Goal: Find specific page/section: Find specific page/section

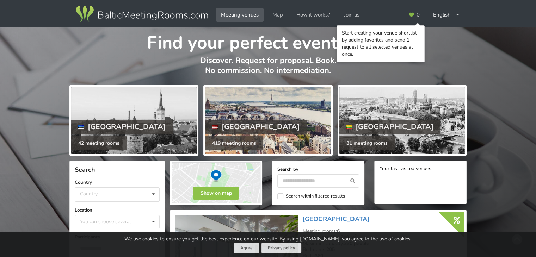
click at [228, 119] on div at bounding box center [268, 120] width 126 height 67
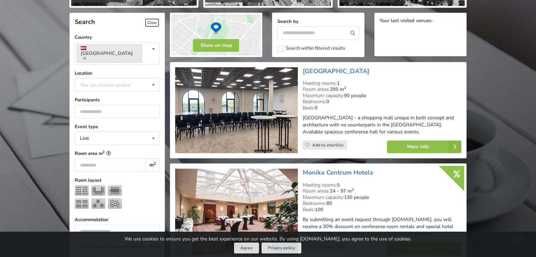
scroll to position [148, 0]
click at [310, 38] on input "text" at bounding box center [319, 32] width 82 height 13
type input "*"
type input "******"
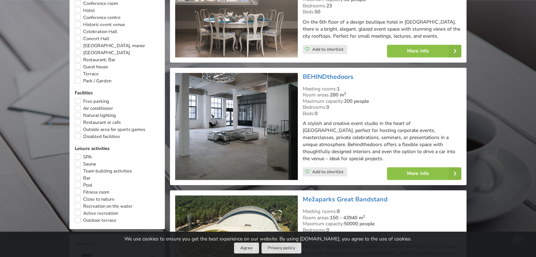
scroll to position [462, 0]
click at [320, 70] on div "BEHINDthedoors Meeting rooms: 1 Room areas: 280 m 2 Maximum capacity: 200 peopl…" at bounding box center [382, 126] width 164 height 112
click at [317, 72] on link "BEHINDthedoors" at bounding box center [328, 76] width 51 height 8
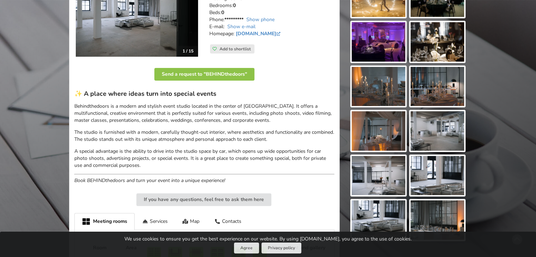
scroll to position [152, 0]
